Goal: Task Accomplishment & Management: Manage account settings

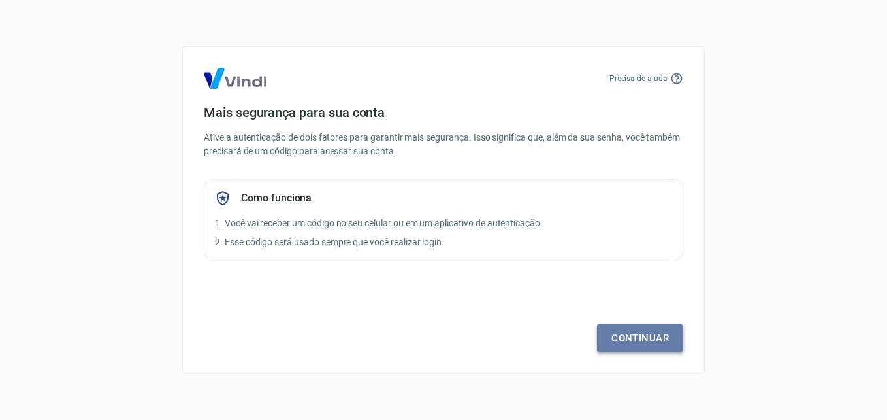
click at [654, 341] on link "Continuar" at bounding box center [640, 337] width 86 height 27
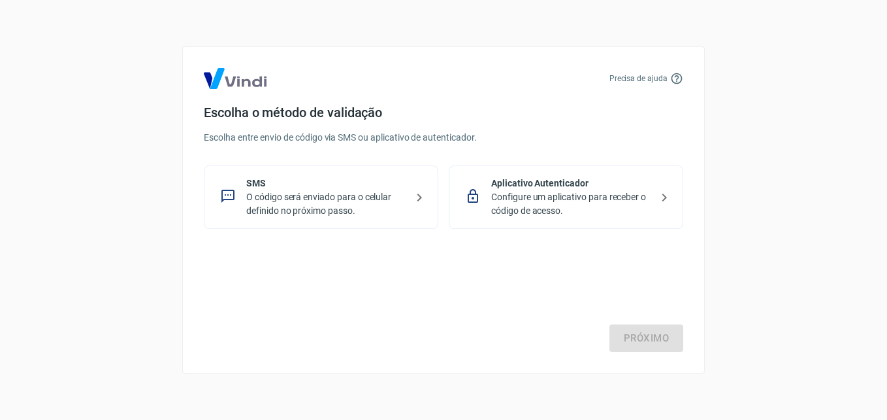
click at [330, 208] on p "O código será enviado para o celular definido no próximo passo." at bounding box center [326, 203] width 160 height 27
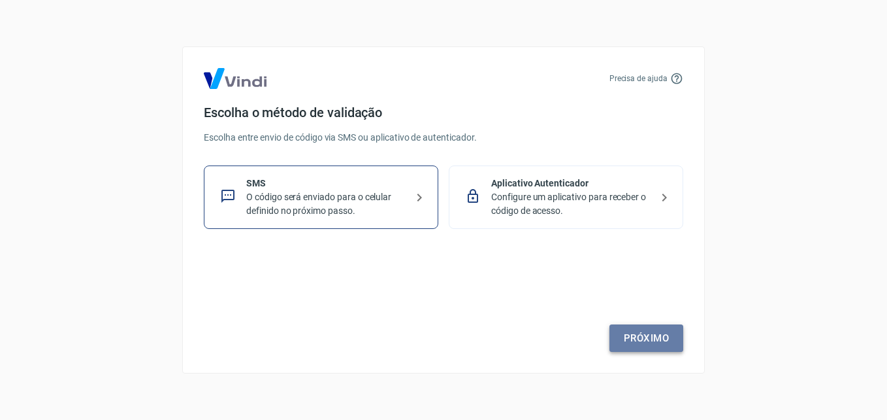
click at [677, 348] on link "Próximo" at bounding box center [647, 337] width 74 height 27
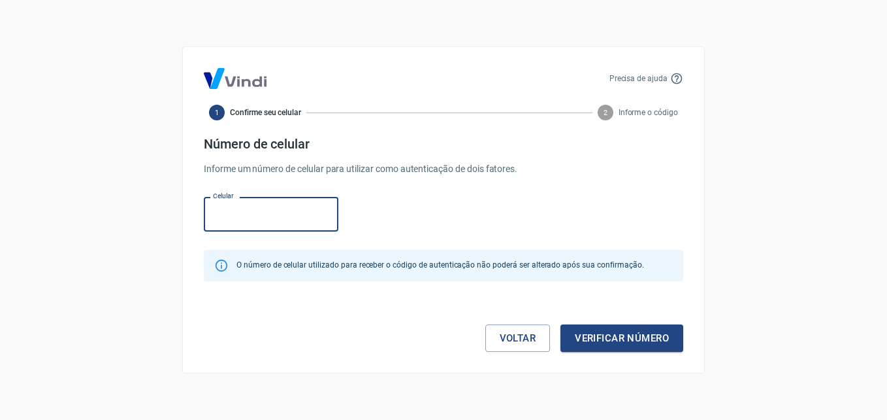
drag, startPoint x: 298, startPoint y: 217, endPoint x: 306, endPoint y: 214, distance: 8.5
click at [298, 217] on input "Celular" at bounding box center [271, 214] width 135 height 35
type input "[PHONE_NUMBER]"
click at [573, 334] on button "Verificar número" at bounding box center [622, 337] width 123 height 27
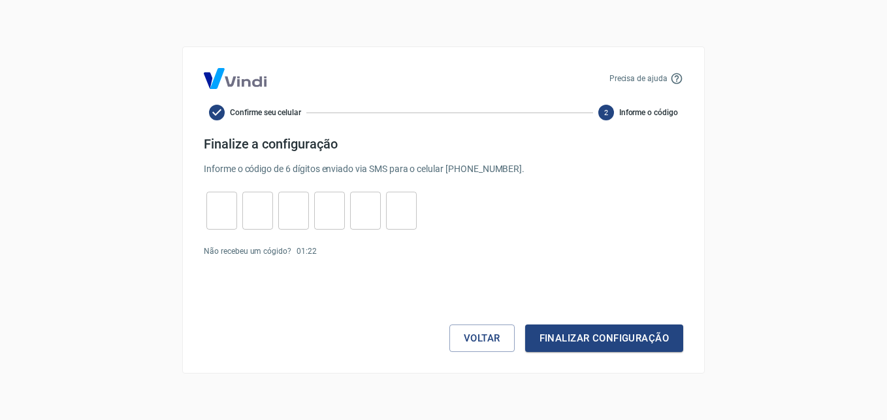
click at [222, 227] on div "​" at bounding box center [222, 210] width 31 height 38
type input "9"
type input "5"
type input "4"
type input "6"
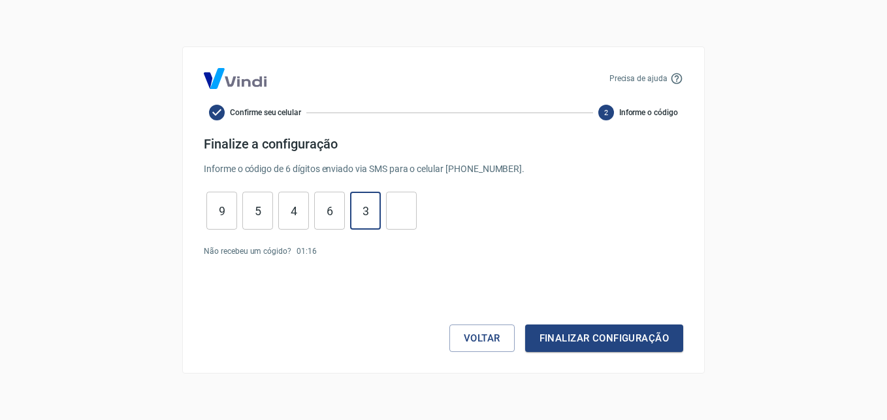
type input "3"
type input "2"
click at [625, 333] on button "Finalizar configuração" at bounding box center [604, 337] width 158 height 27
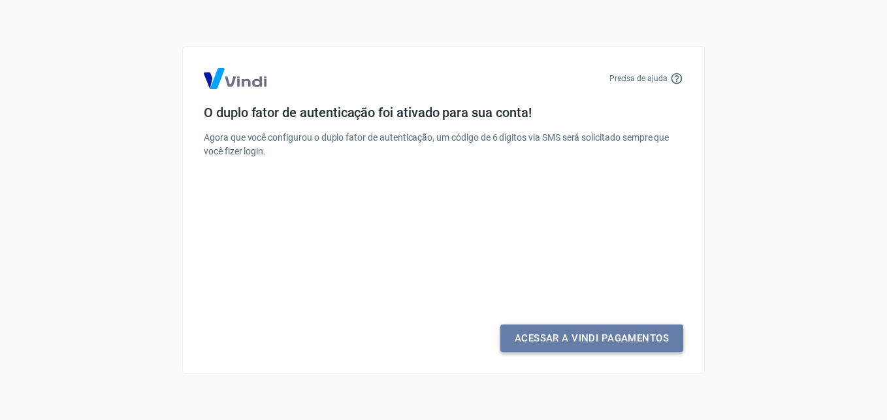
click at [614, 342] on link "Acessar a Vindi Pagamentos" at bounding box center [592, 337] width 183 height 27
